Goal: Task Accomplishment & Management: Manage account settings

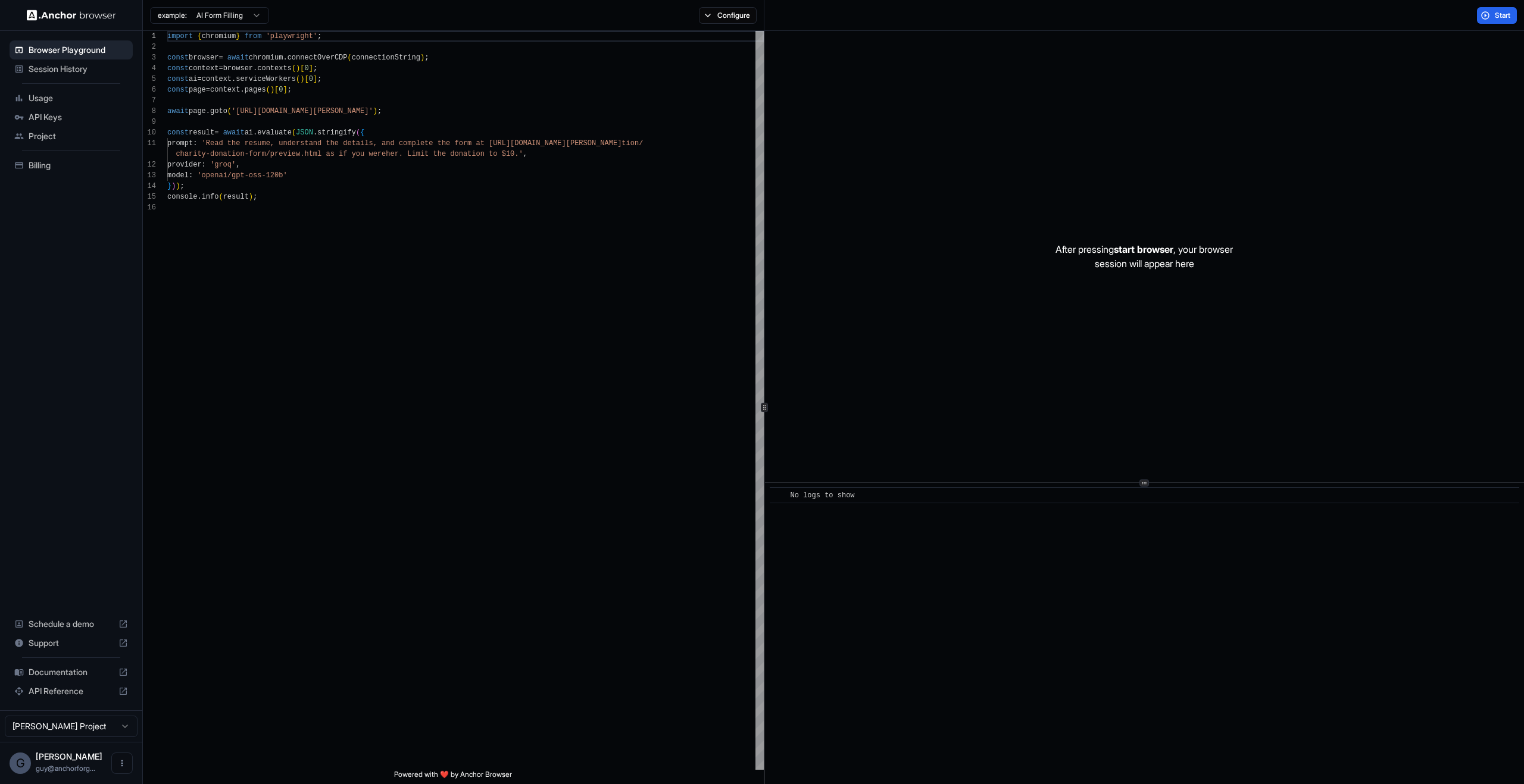
scroll to position [107, 0]
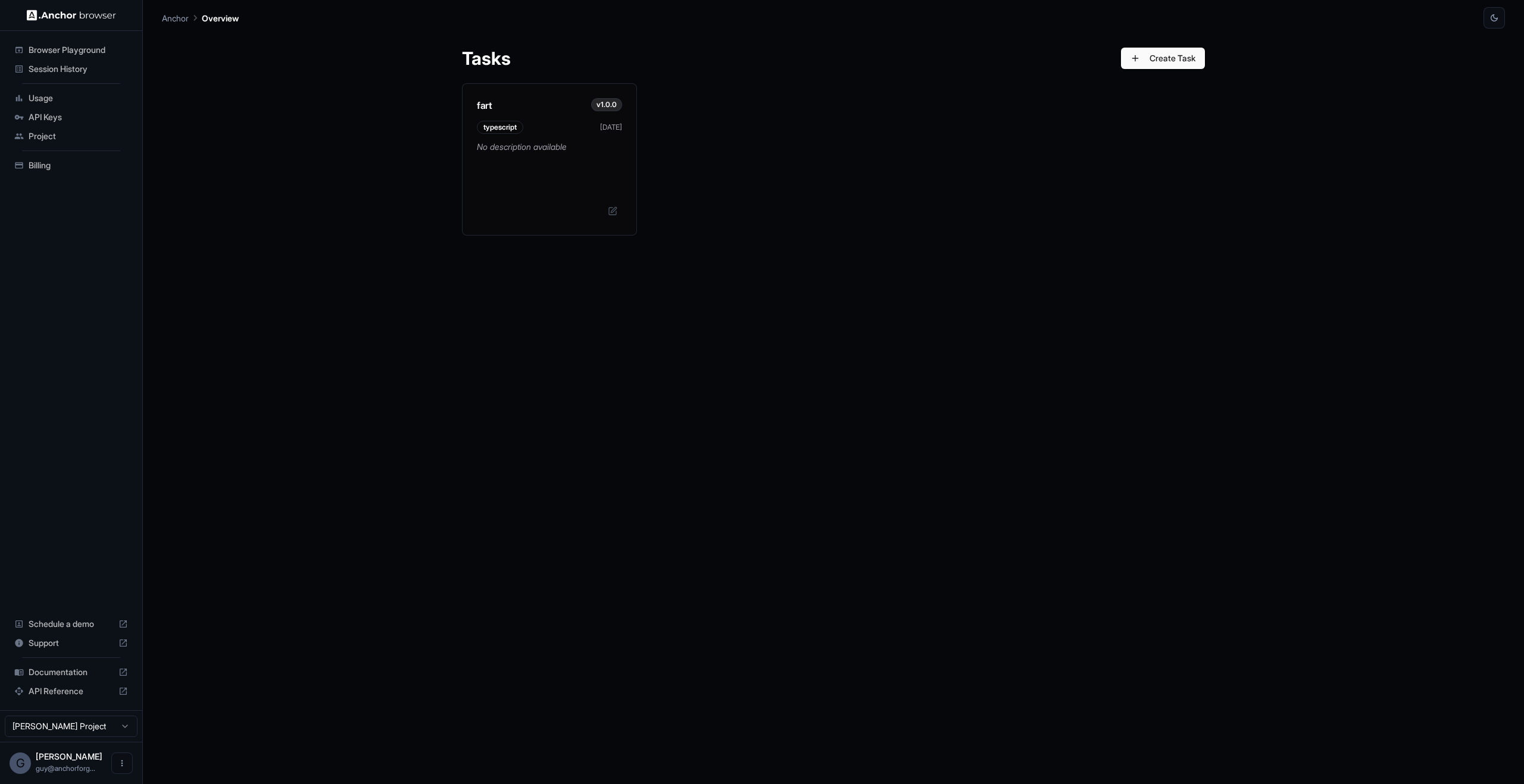
drag, startPoint x: 443, startPoint y: 156, endPoint x: 802, endPoint y: 448, distance: 462.8
click at [875, 526] on div "Tasks Create Task fart v1.0.0 typescript [DATE] No description available" at bounding box center [833, 406] width 1343 height 756
click at [599, 170] on p "No description available" at bounding box center [549, 156] width 146 height 35
click at [609, 213] on button at bounding box center [613, 209] width 19 height 19
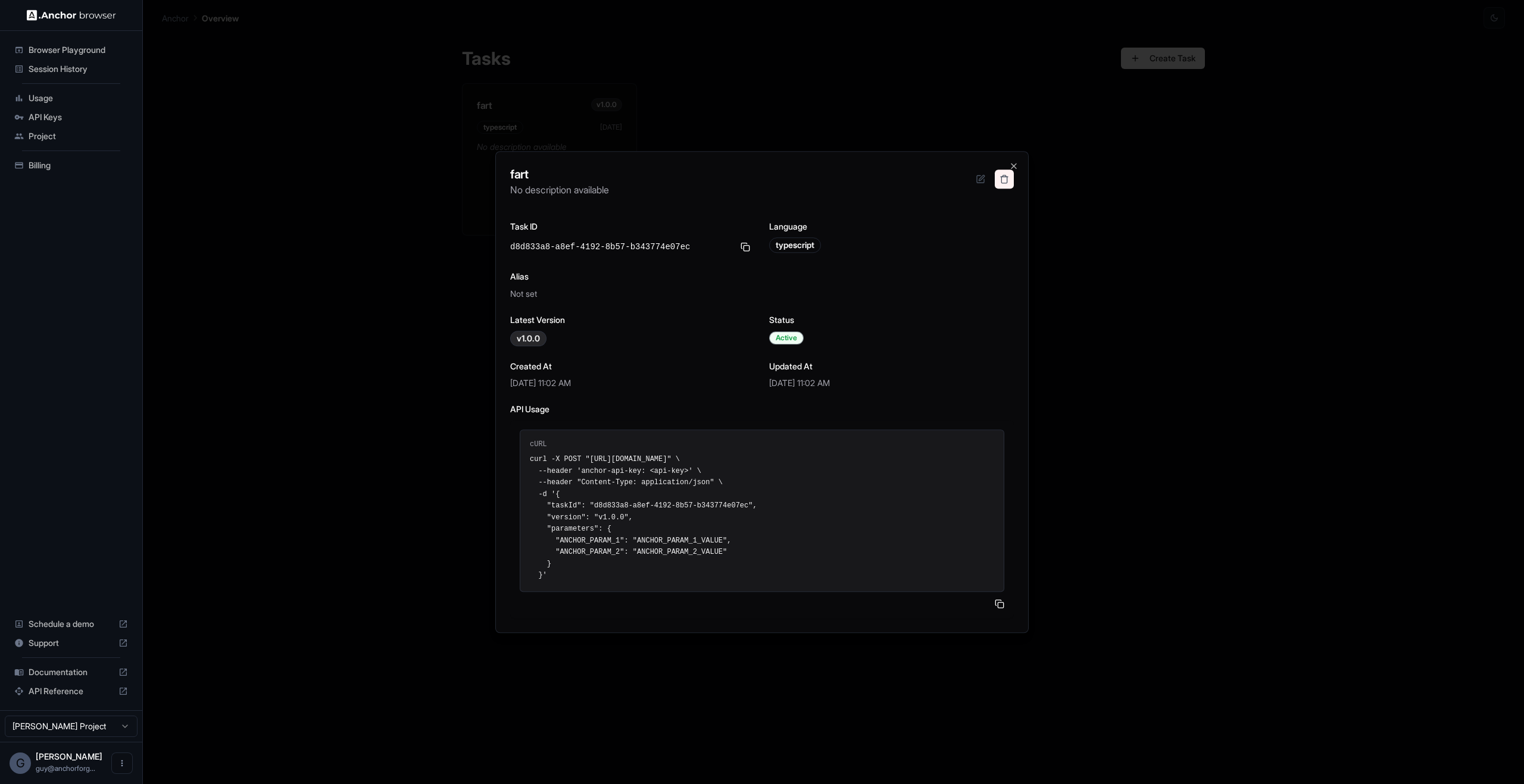
click at [1002, 182] on button at bounding box center [1005, 179] width 19 height 19
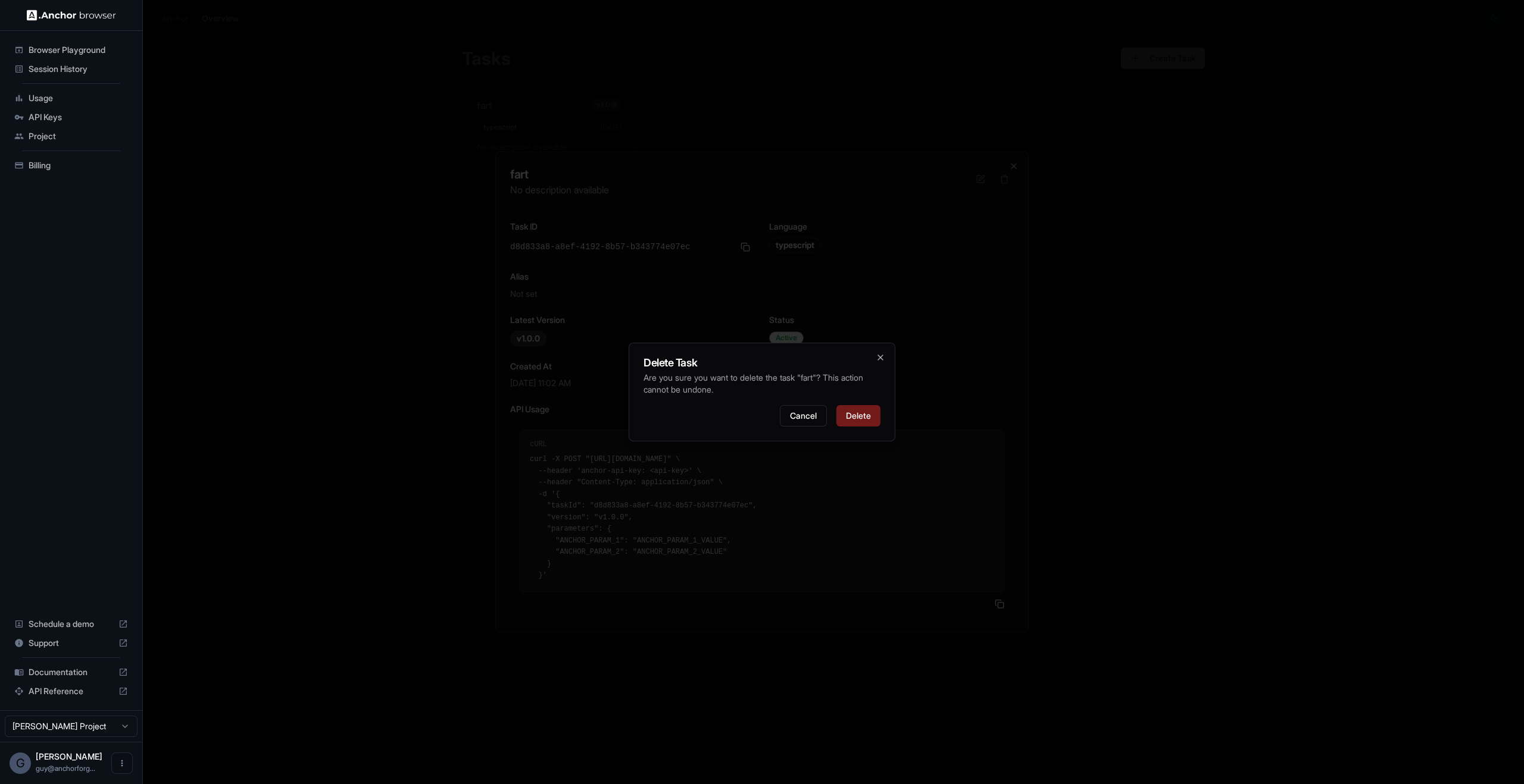
click at [855, 411] on button "Delete" at bounding box center [858, 416] width 44 height 22
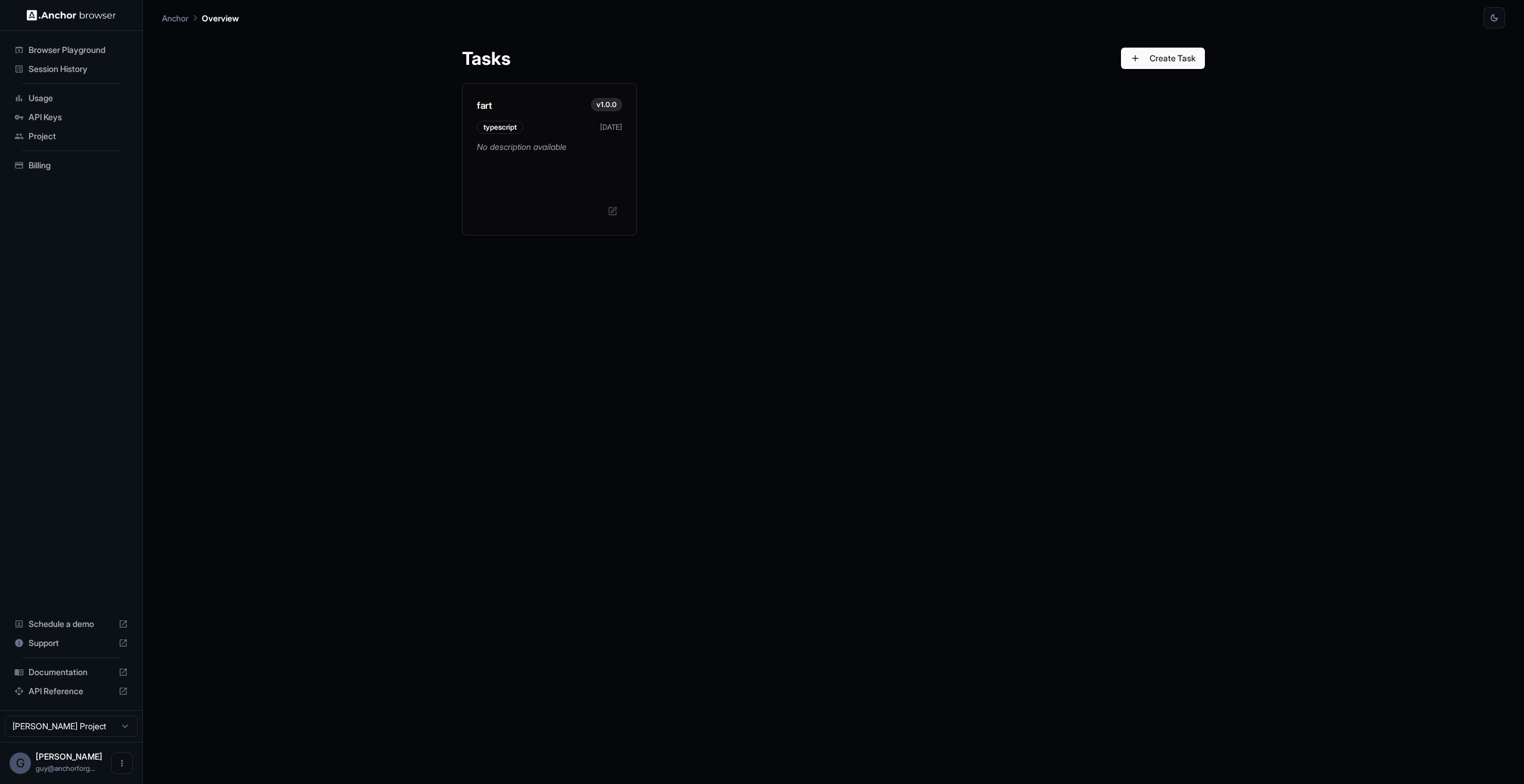
click at [848, 199] on div "fart v1.0.0 typescript Sep 16 No description available" at bounding box center [833, 159] width 743 height 152
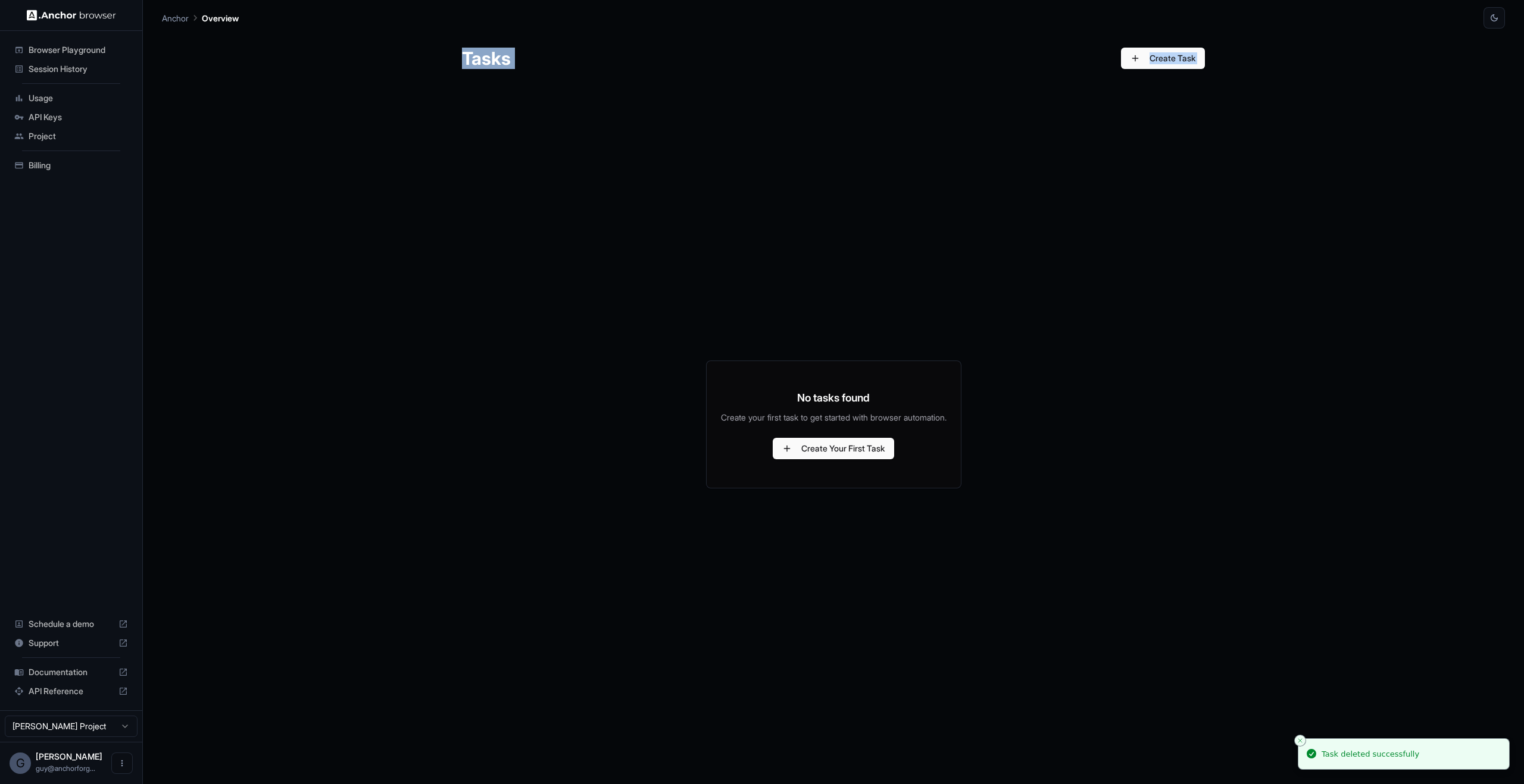
drag, startPoint x: 366, startPoint y: 82, endPoint x: 864, endPoint y: 328, distance: 555.4
click at [863, 327] on div "Tasks Create Task No tasks found Create your first task to get started with bro…" at bounding box center [833, 406] width 1343 height 756
drag, startPoint x: 1153, startPoint y: 528, endPoint x: 1087, endPoint y: 423, distance: 124.0
click at [1152, 528] on div "No tasks found Create your first task to get started with browser automation. C…" at bounding box center [833, 424] width 743 height 682
